Goal: Check status: Check status

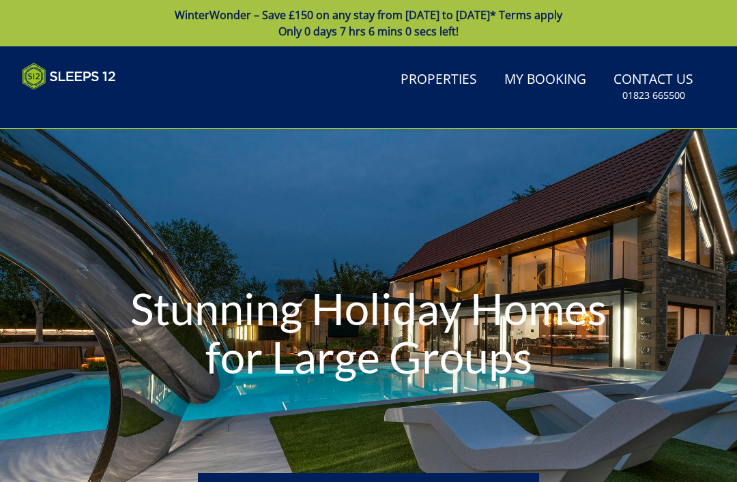
click at [544, 86] on link "My Booking" at bounding box center [545, 80] width 93 height 31
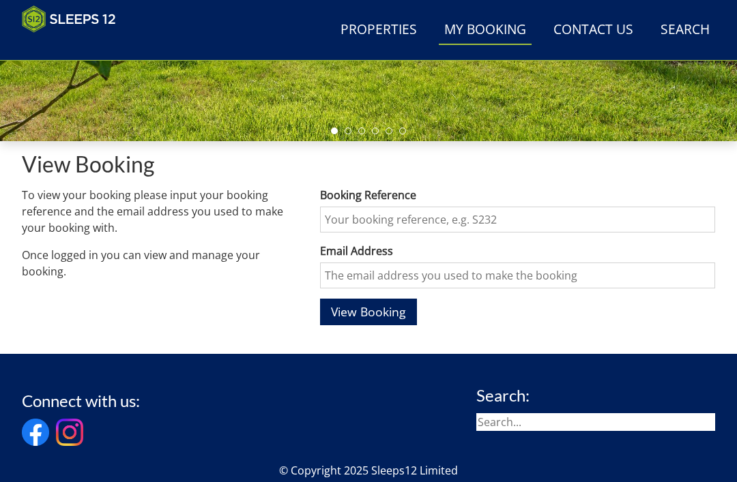
scroll to position [383, 0]
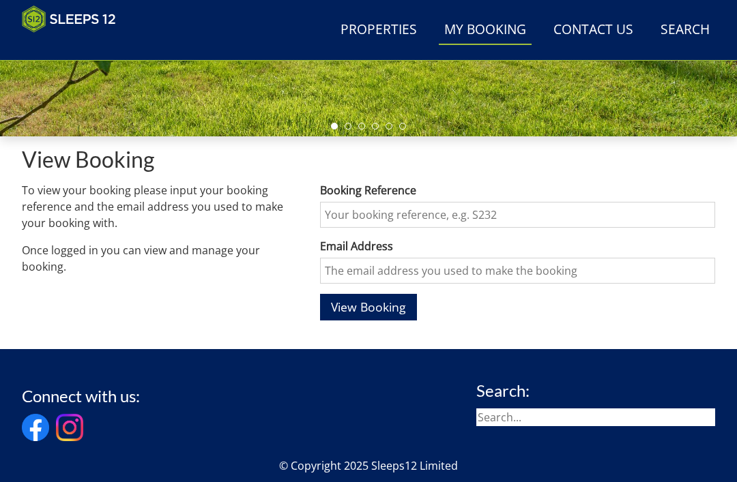
click at [403, 208] on input "Booking Reference" at bounding box center [517, 215] width 395 height 26
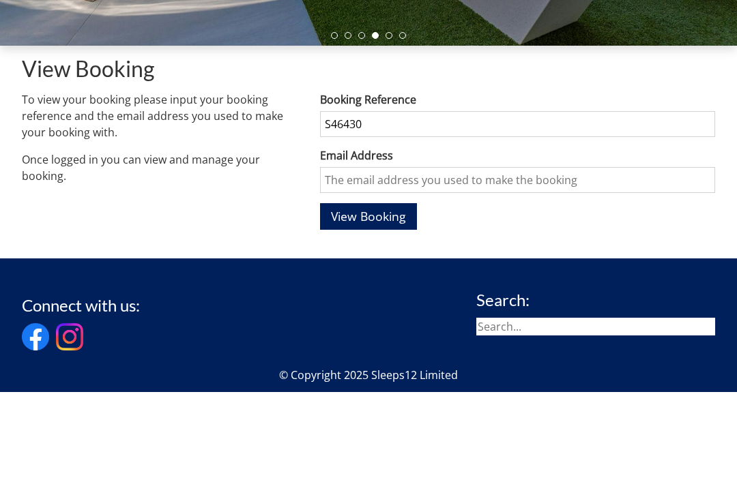
type input "S46430"
click at [370, 258] on input "Email Address" at bounding box center [517, 271] width 395 height 26
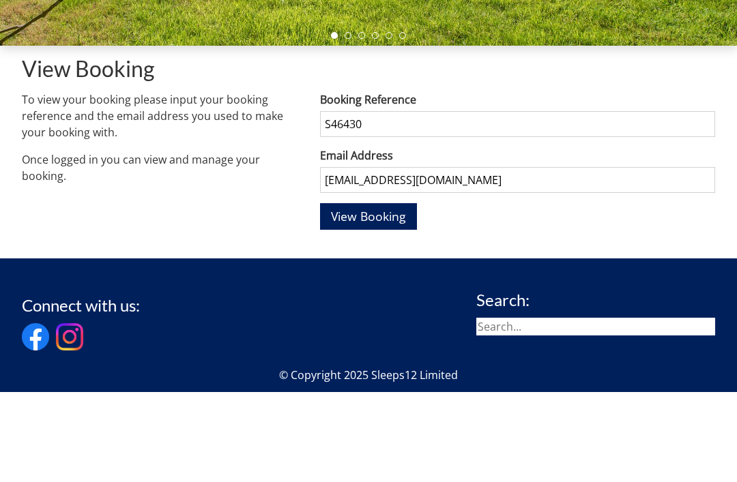
type input "cainandhelen@btinternet.com"
click at [362, 299] on span "View Booking" at bounding box center [368, 307] width 75 height 16
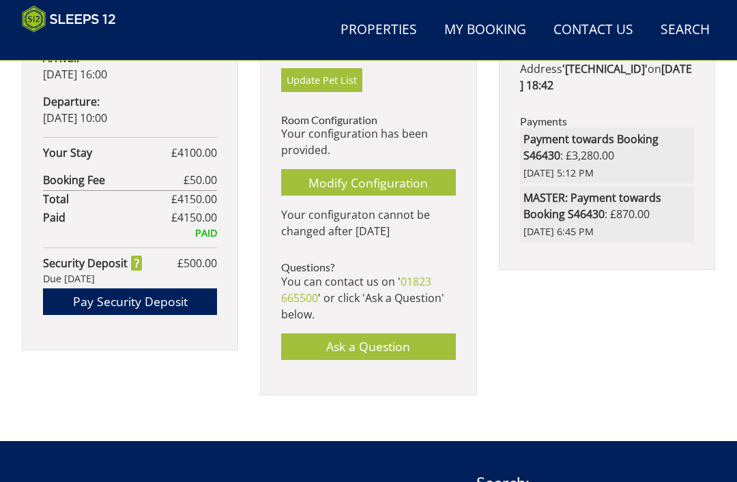
scroll to position [845, 0]
click at [358, 180] on link "Modify Configuration" at bounding box center [368, 182] width 174 height 27
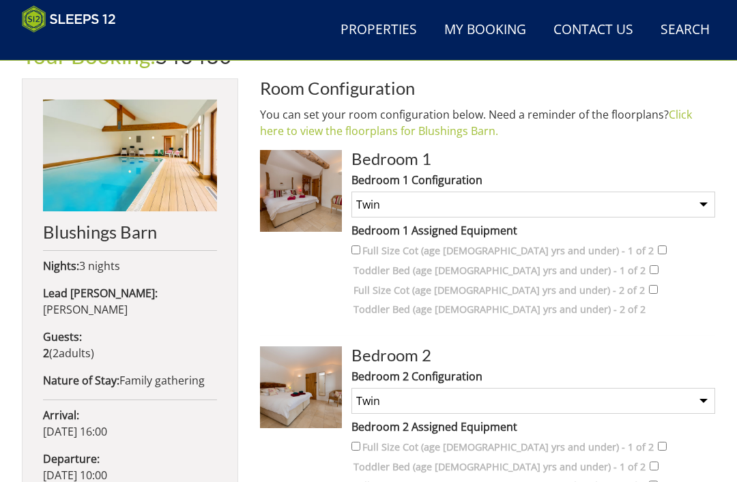
scroll to position [488, 0]
click at [451, 133] on link "Click here to view the floorplans for Blushings Barn." at bounding box center [476, 121] width 432 height 31
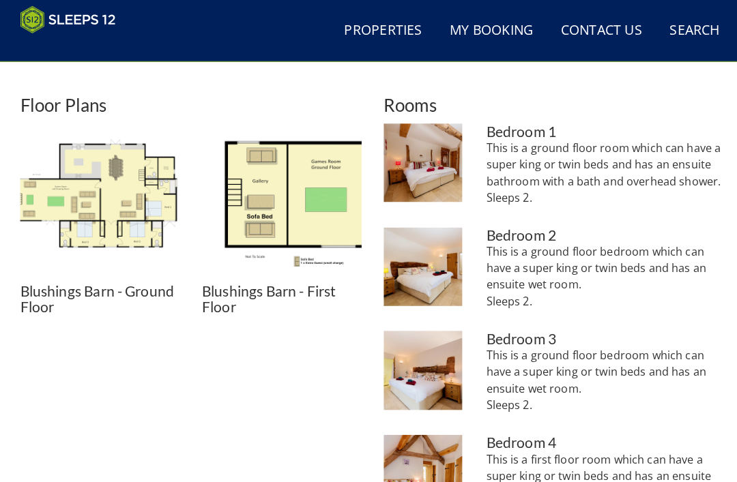
scroll to position [544, 0]
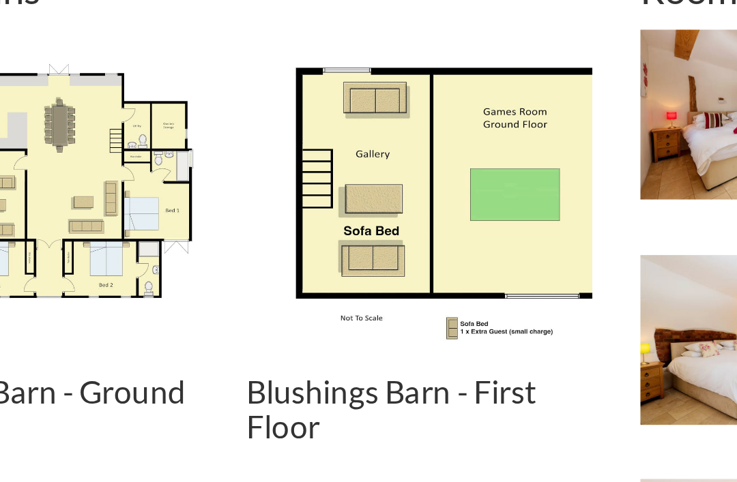
click at [238, 113] on img at bounding box center [279, 191] width 157 height 157
click at [240, 113] on img at bounding box center [279, 191] width 157 height 157
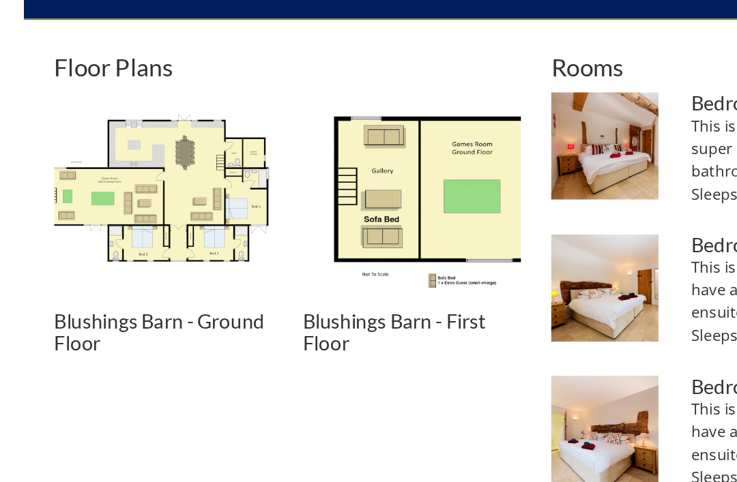
scroll to position [548, 0]
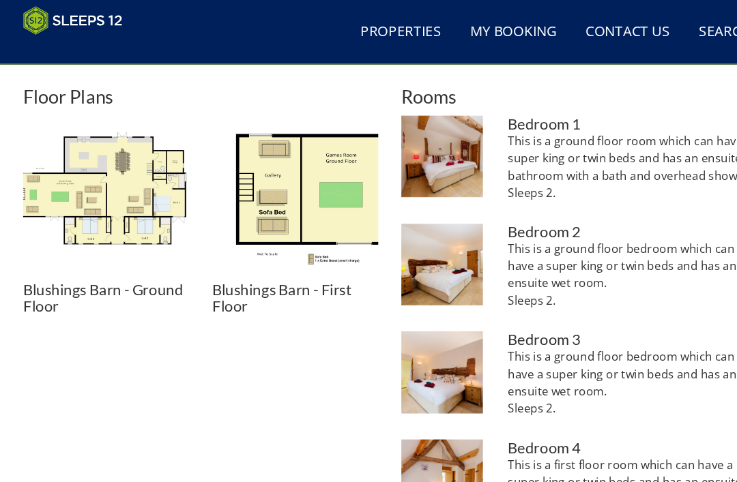
click at [268, 280] on h3 "Blushings Barn - First Floor" at bounding box center [279, 281] width 157 height 31
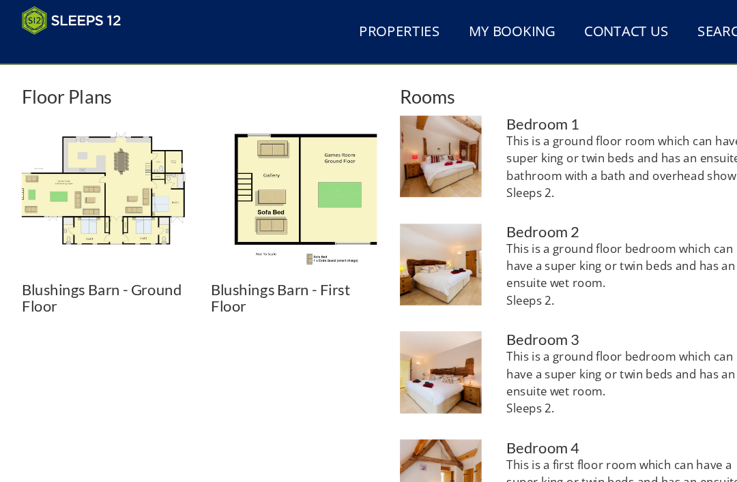
click at [310, 176] on img at bounding box center [279, 187] width 157 height 157
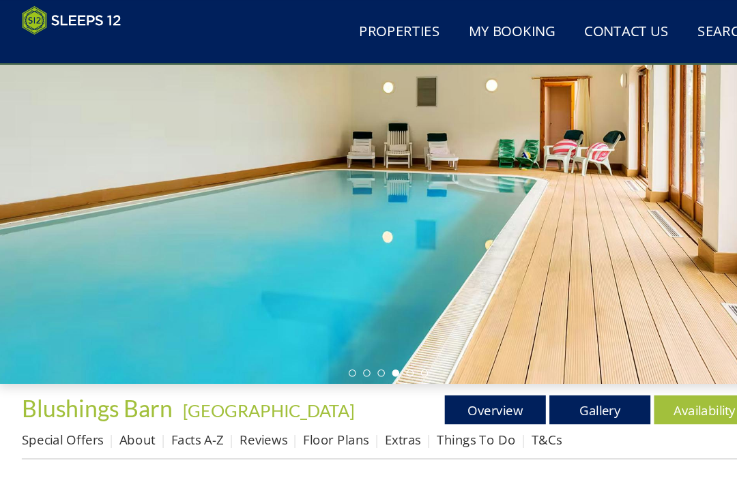
scroll to position [156, 0]
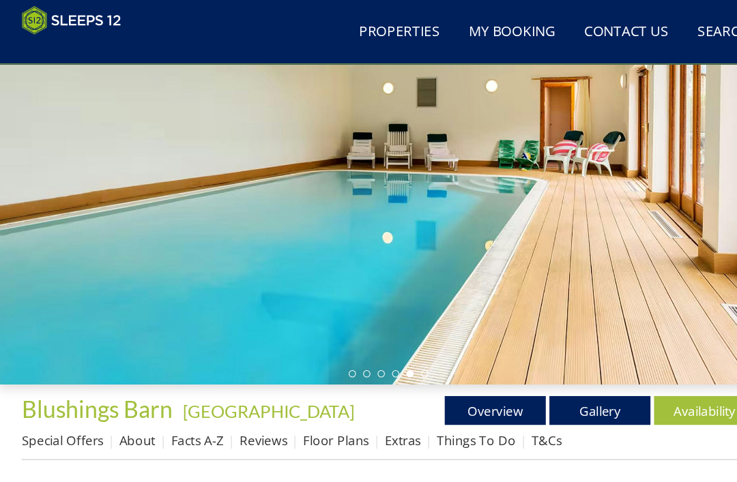
click at [556, 390] on link "Gallery" at bounding box center [569, 388] width 96 height 27
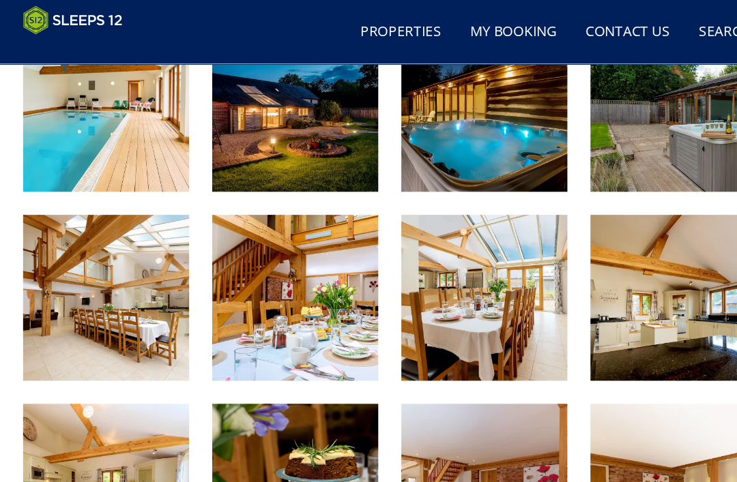
scroll to position [577, 0]
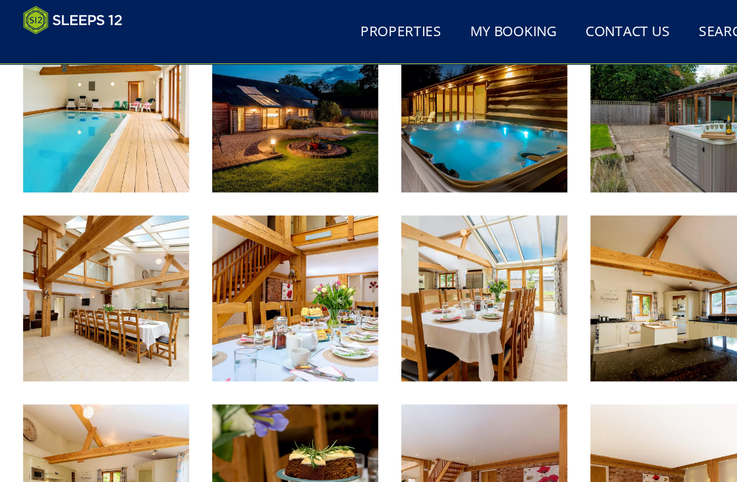
click at [410, 44] on link "Properties" at bounding box center [378, 30] width 87 height 31
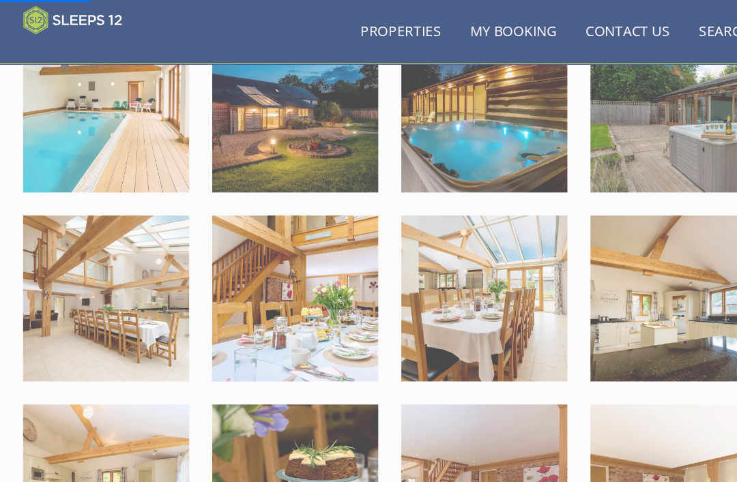
click at [279, 30] on div "Search Menu Properties My Booking Contact Us [PHONE_NUMBER] Search Check Availa…" at bounding box center [368, 29] width 737 height 49
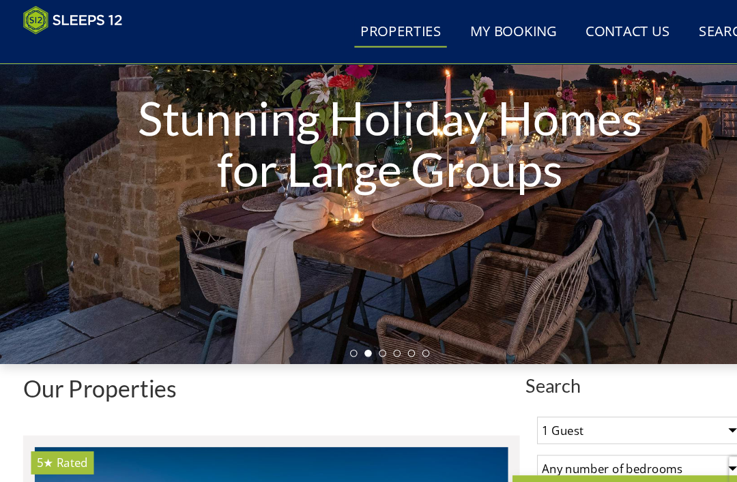
scroll to position [165, 0]
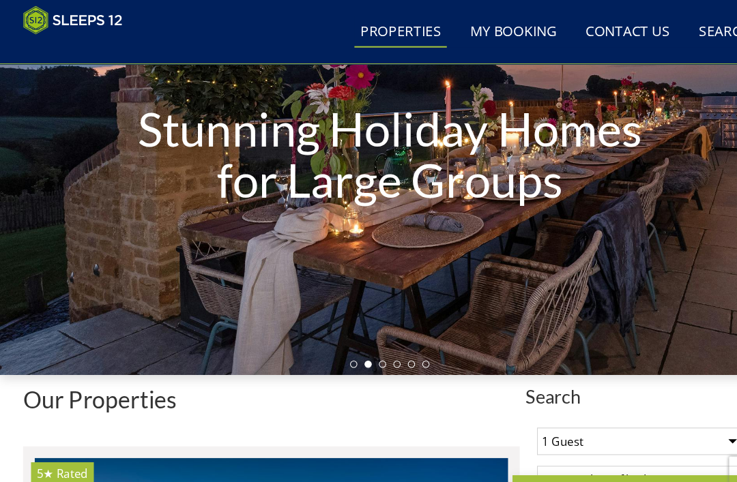
click at [455, 32] on link "My Booking" at bounding box center [485, 30] width 93 height 31
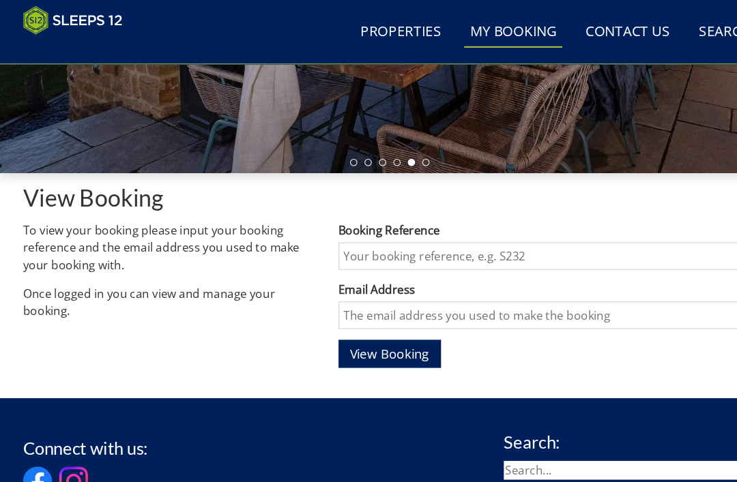
scroll to position [356, 0]
click at [390, 242] on input "Booking Reference" at bounding box center [517, 242] width 395 height 26
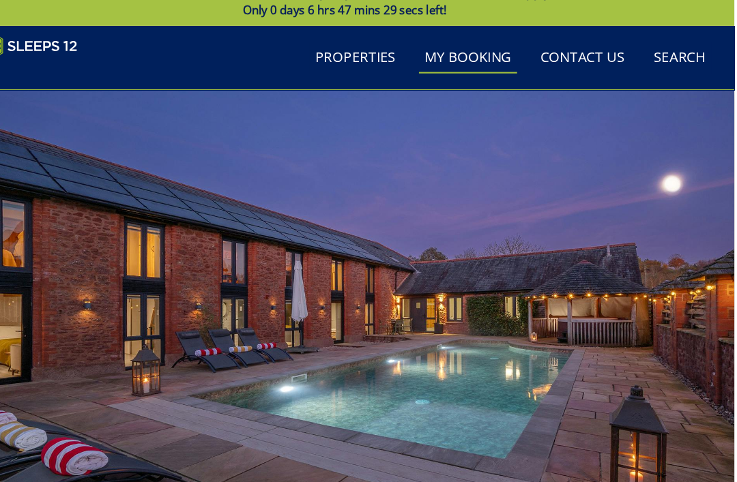
scroll to position [0, 0]
